Goal: Navigation & Orientation: Find specific page/section

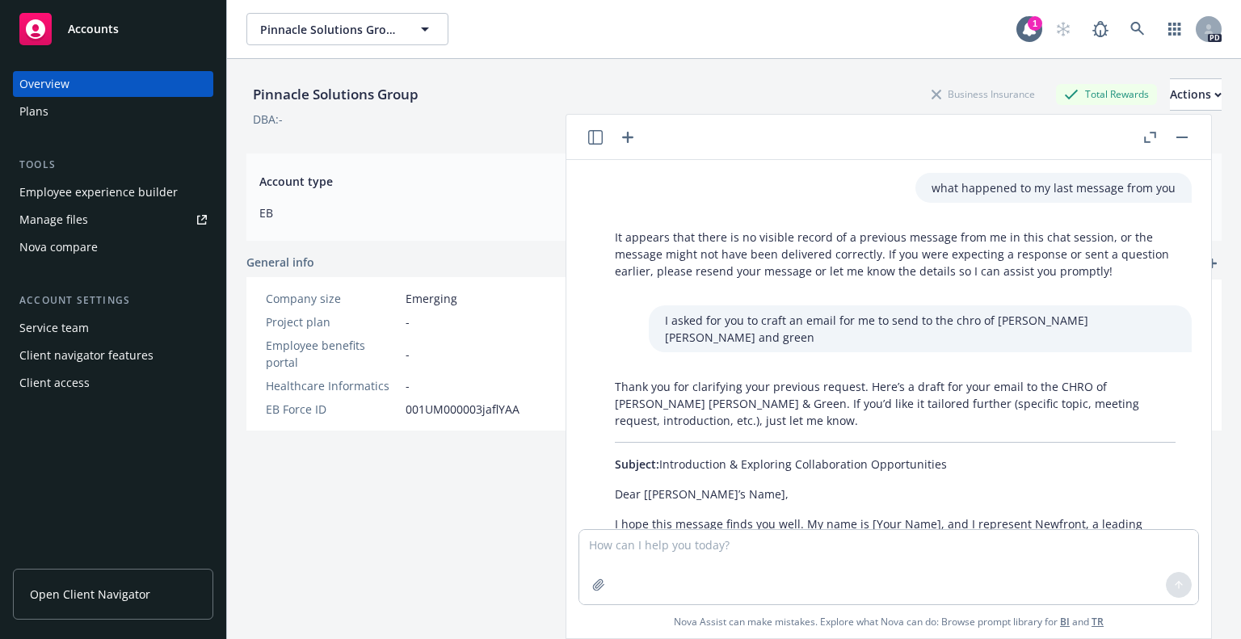
scroll to position [6966, 0]
